Goal: Navigation & Orientation: Find specific page/section

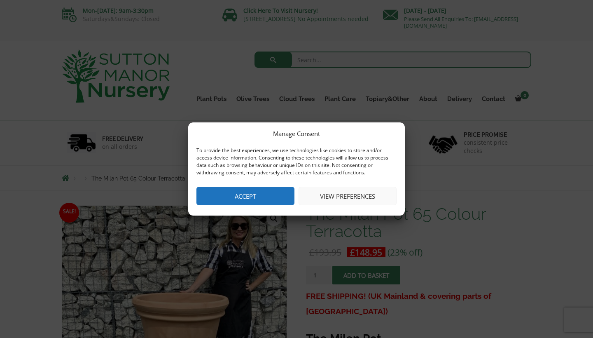
click at [252, 197] on button "Accept" at bounding box center [245, 196] width 98 height 19
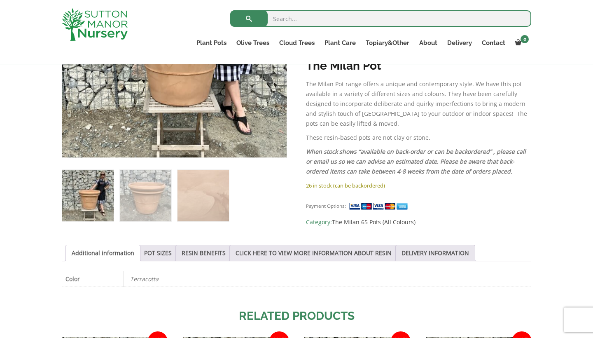
scroll to position [267, 0]
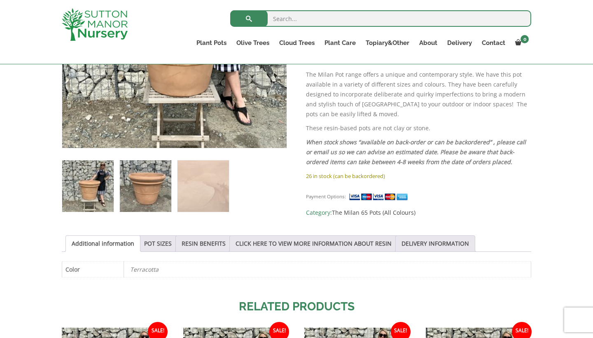
click at [150, 186] on img at bounding box center [145, 185] width 51 height 51
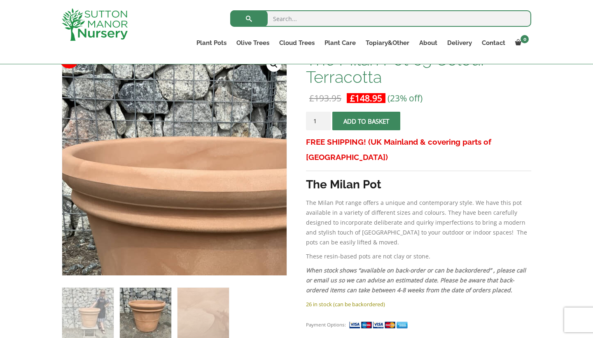
scroll to position [149, 0]
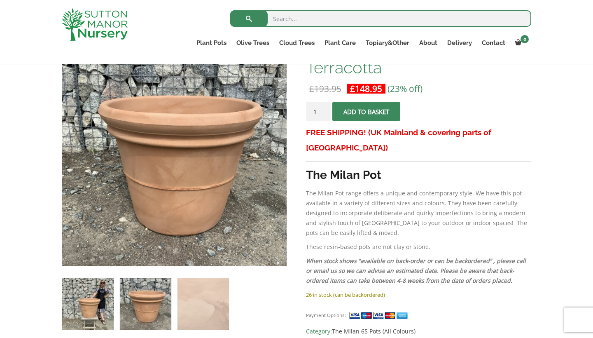
click at [82, 281] on img at bounding box center [87, 303] width 51 height 51
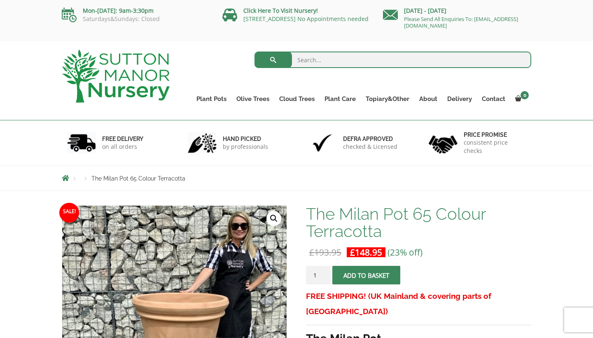
scroll to position [0, 0]
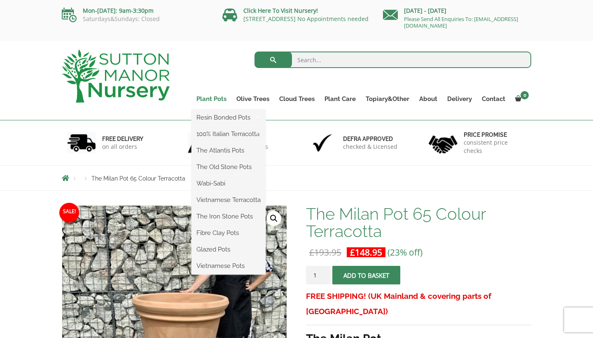
click at [211, 98] on link "Plant Pots" at bounding box center [211, 99] width 40 height 12
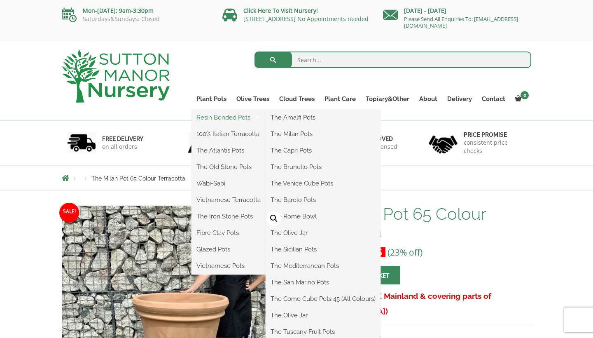
click at [211, 118] on link "Resin Bonded Pots" at bounding box center [228, 117] width 74 height 12
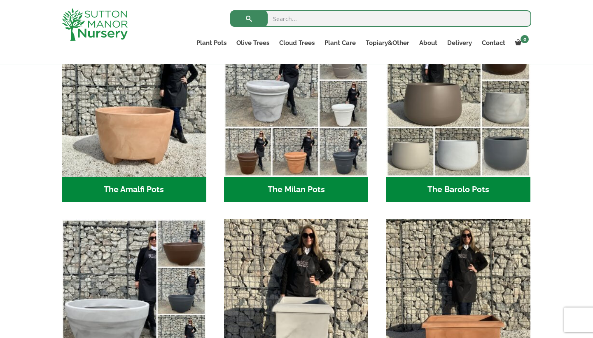
scroll to position [246, 0]
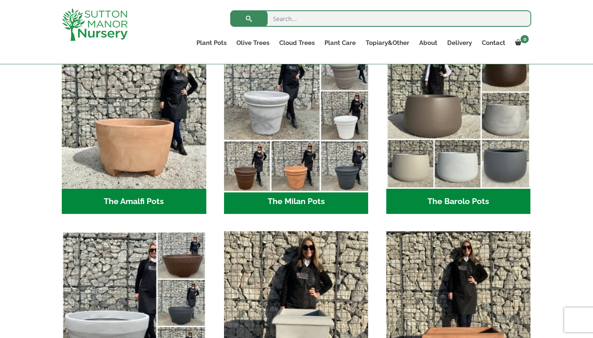
click at [294, 174] on img "Visit product category The Milan Pots" at bounding box center [296, 116] width 152 height 152
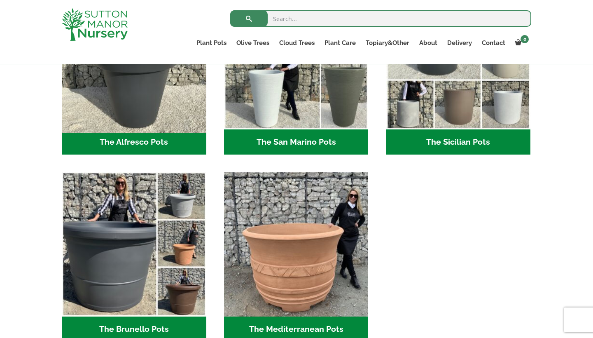
scroll to position [1054, 0]
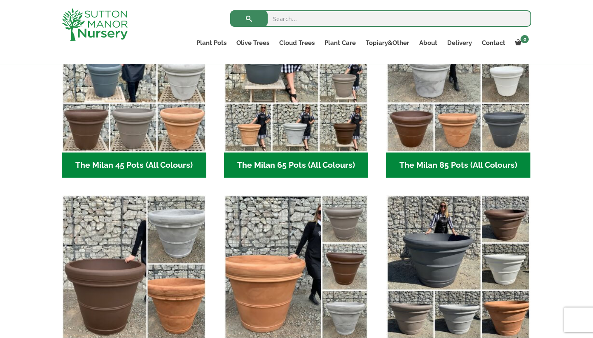
scroll to position [381, 0]
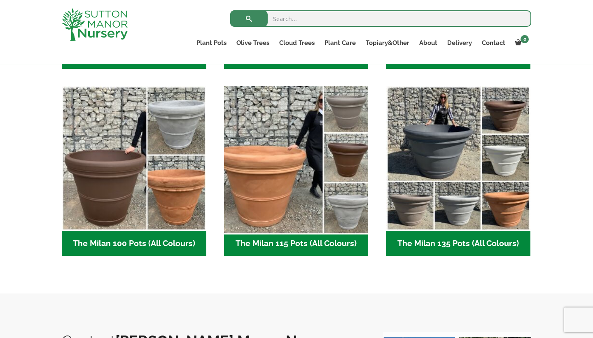
click at [270, 170] on img "Visit product category The Milan 115 Pots (All Colours)" at bounding box center [296, 159] width 152 height 152
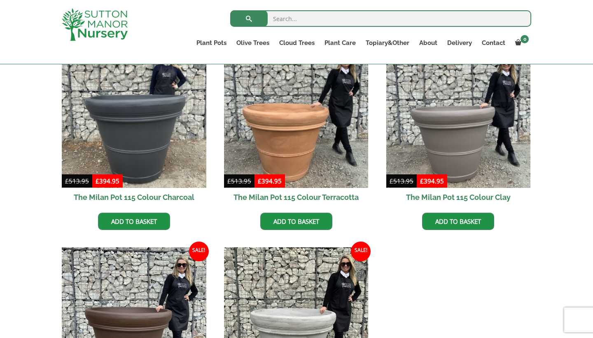
scroll to position [232, 0]
